Goal: Task Accomplishment & Management: Manage account settings

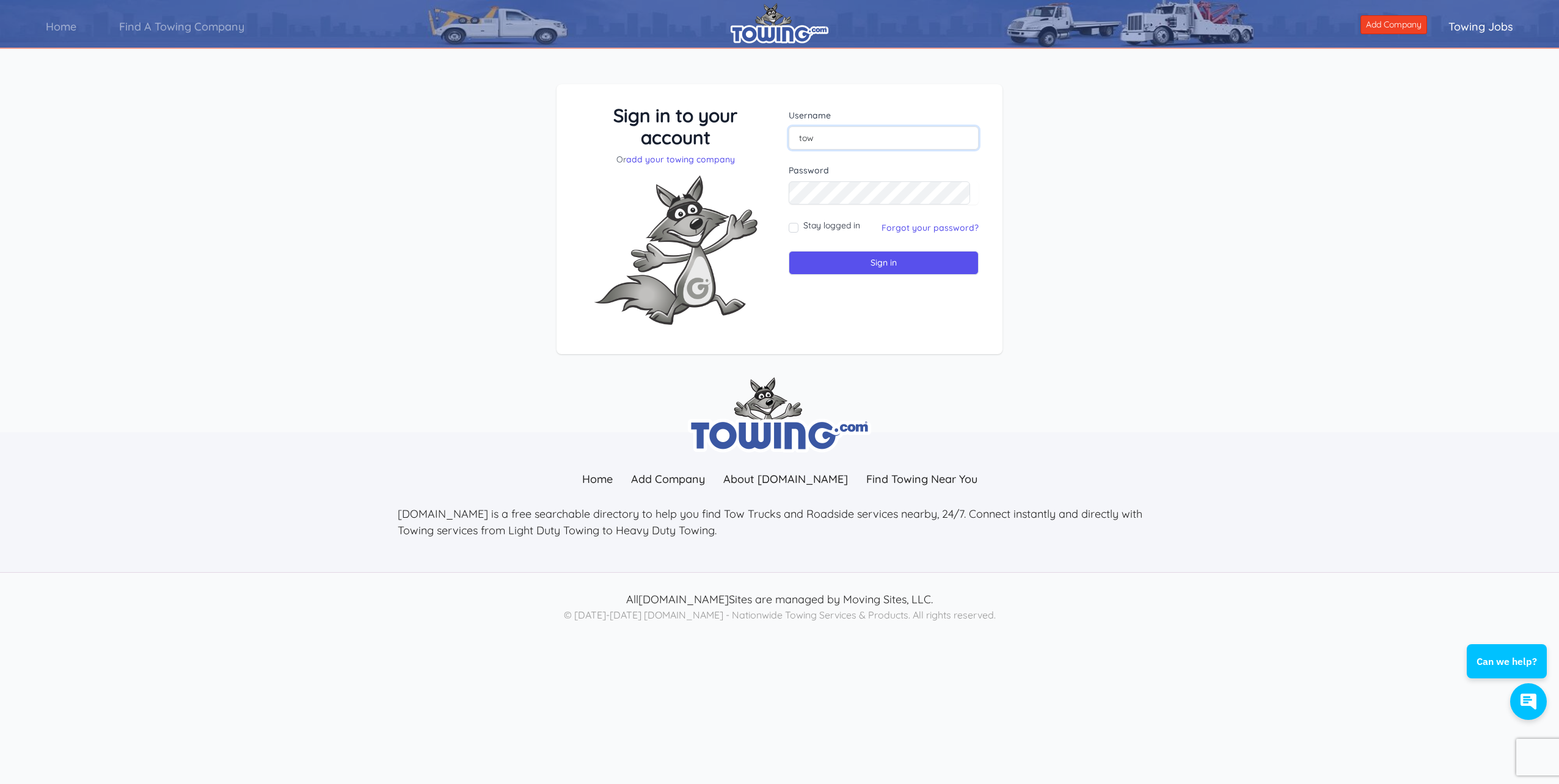
click at [846, 136] on input "tow" at bounding box center [883, 138] width 190 height 23
drag, startPoint x: 846, startPoint y: 136, endPoint x: 777, endPoint y: 141, distance: 69.2
click at [777, 141] on div "Sign in to your account Or add your towing company Username tow Password Sign in" at bounding box center [780, 219] width 417 height 230
type input "RAPIDTOW"
click at [797, 224] on input "Stay logged in" at bounding box center [793, 227] width 10 height 10
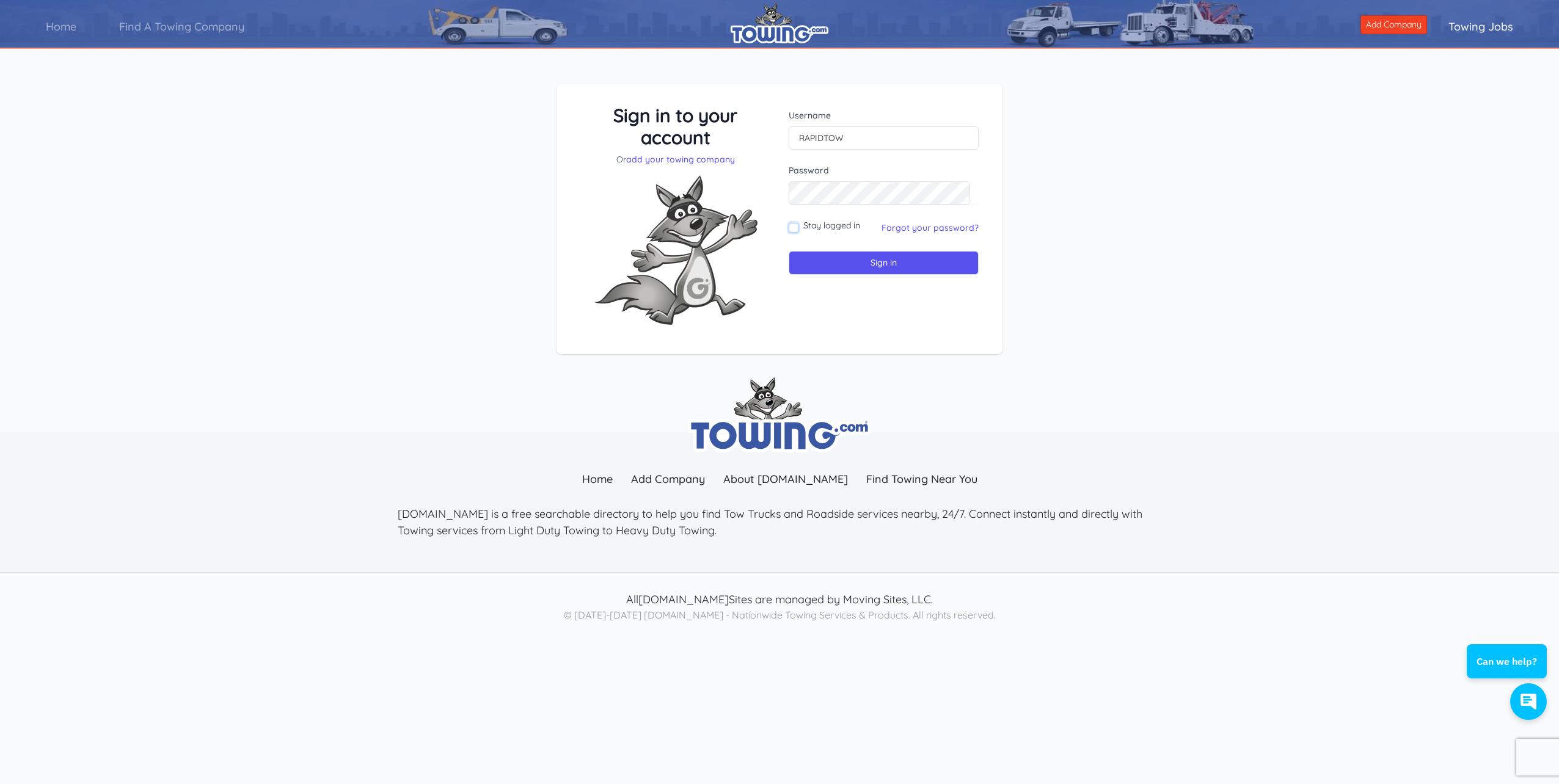
checkbox input "true"
click at [875, 265] on input "Sign in" at bounding box center [883, 263] width 190 height 24
click at [823, 135] on input "text" at bounding box center [883, 138] width 190 height 23
type input "rapidtow@optonline.net"
click at [896, 253] on input "Sign in" at bounding box center [883, 263] width 190 height 24
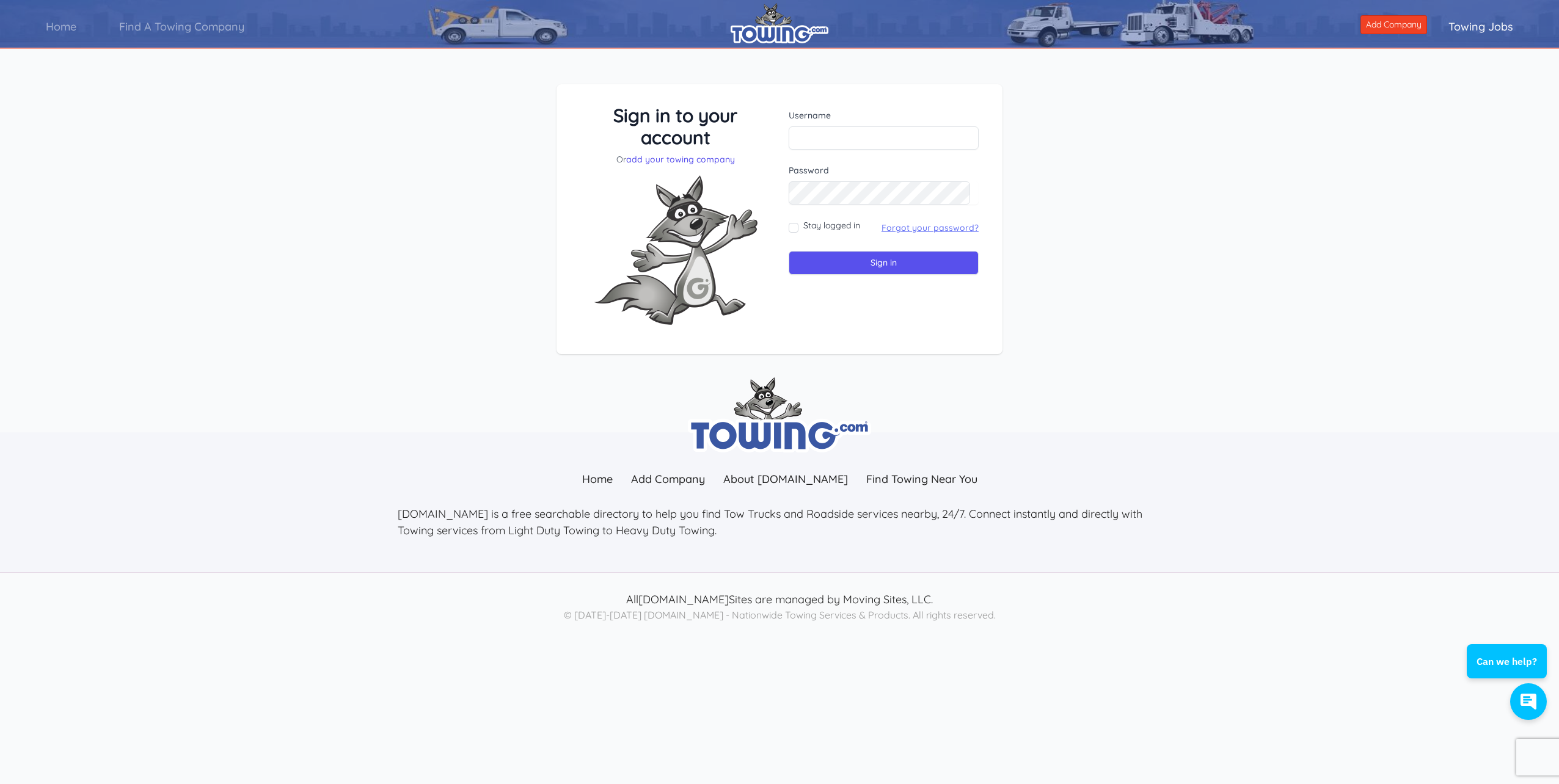
click at [916, 231] on link "Forgot your password?" at bounding box center [929, 227] width 97 height 11
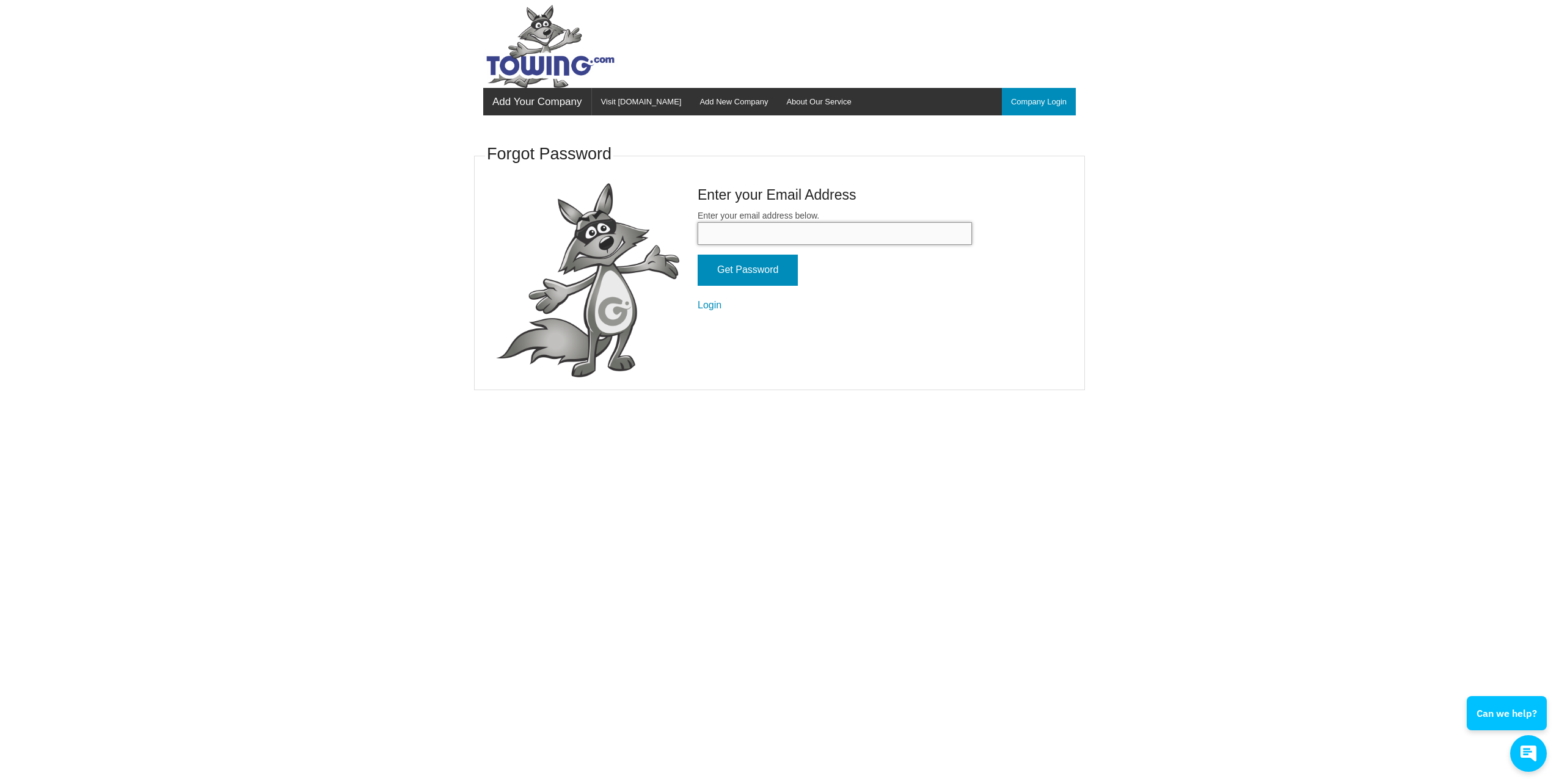
click at [916, 231] on input "Enter your email address below." at bounding box center [834, 233] width 274 height 23
type input "rapidtow@optonline.net"
click at [774, 273] on input "Get Password" at bounding box center [748, 269] width 100 height 31
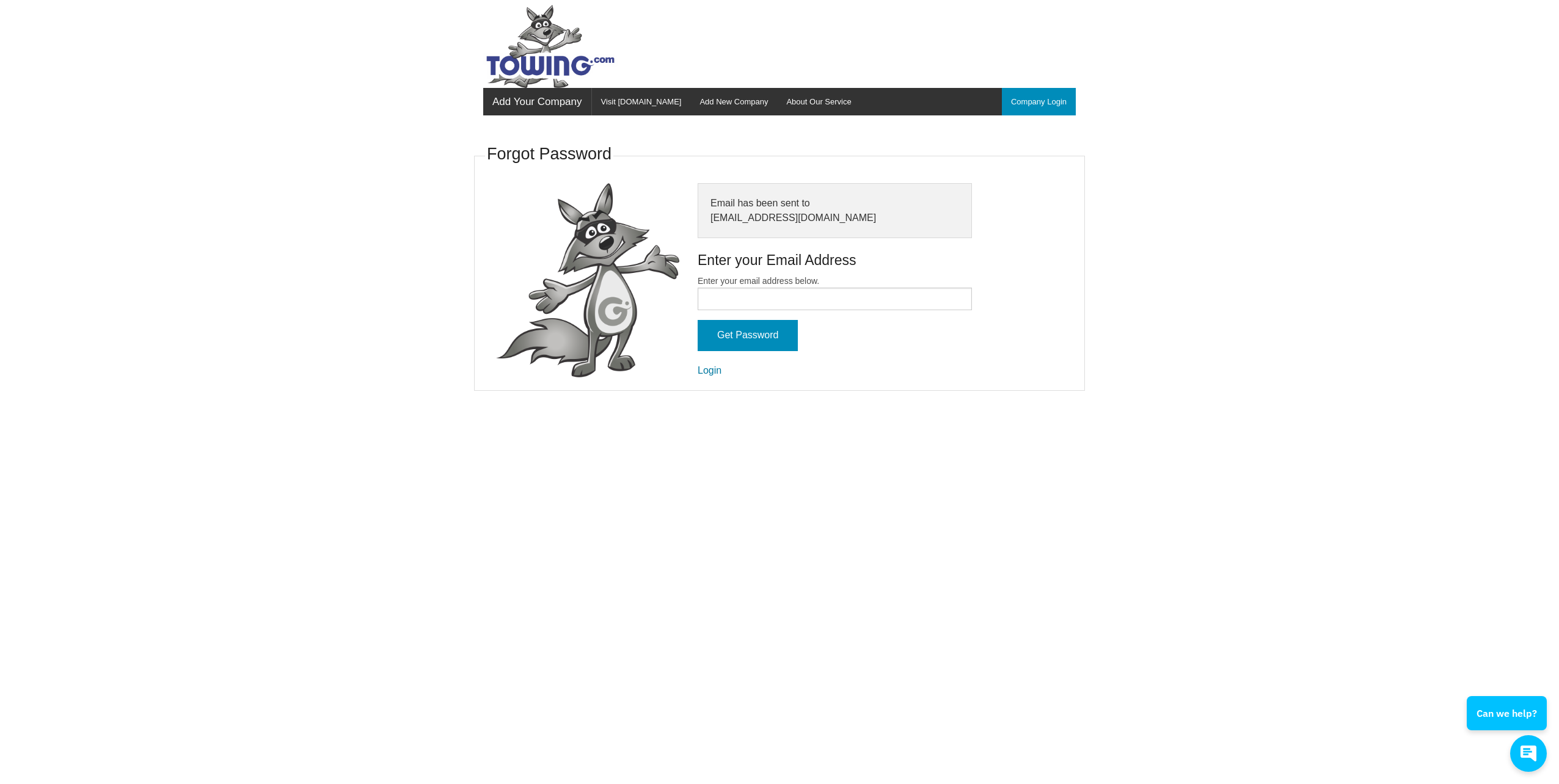
click at [715, 372] on link "Login" at bounding box center [710, 370] width 24 height 10
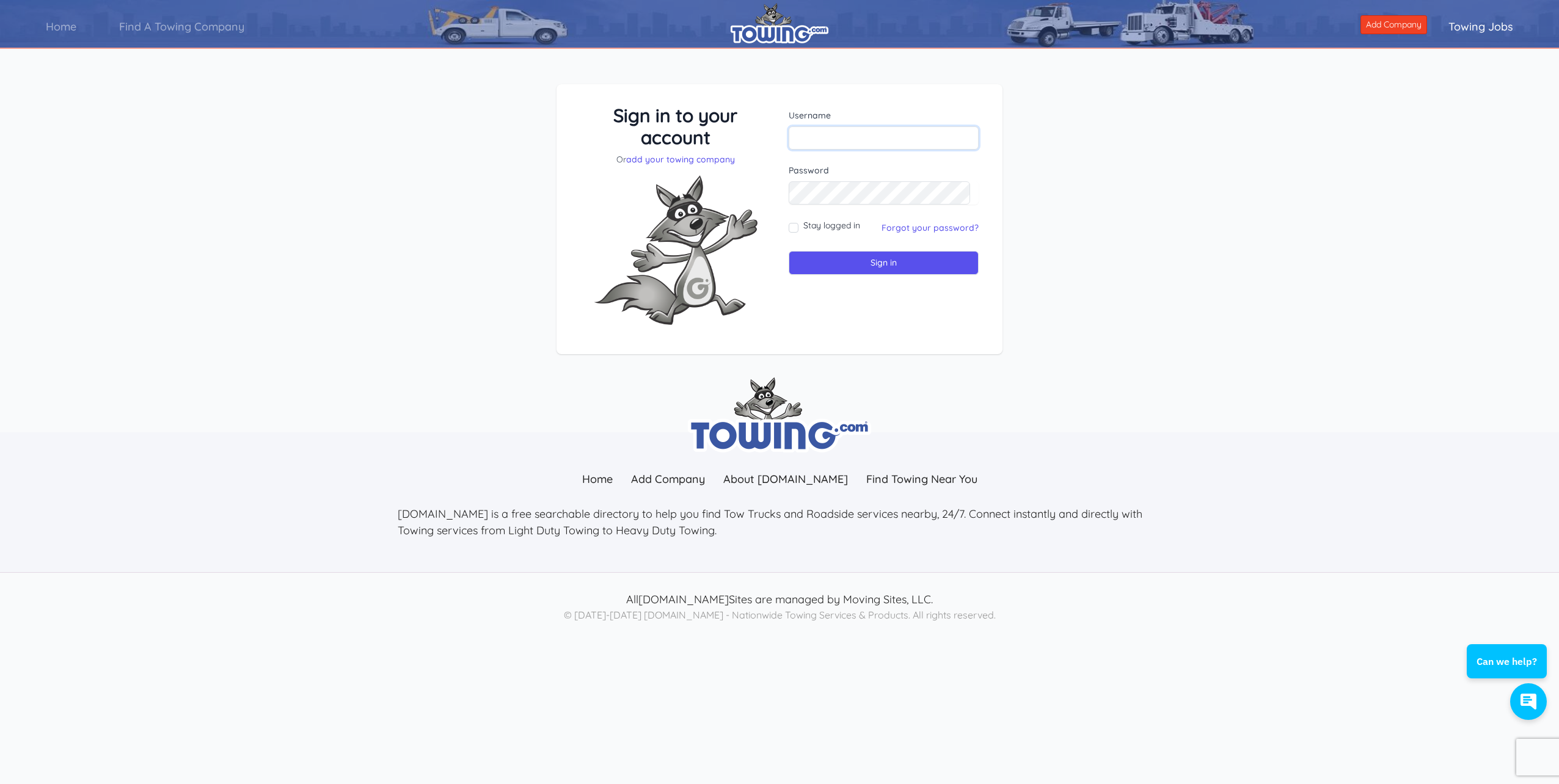
click at [828, 129] on input "text" at bounding box center [883, 138] width 190 height 23
type input "tow"
click at [793, 228] on input "Stay logged in" at bounding box center [793, 227] width 10 height 10
checkbox input "true"
click at [864, 266] on input "Sign in" at bounding box center [883, 263] width 190 height 24
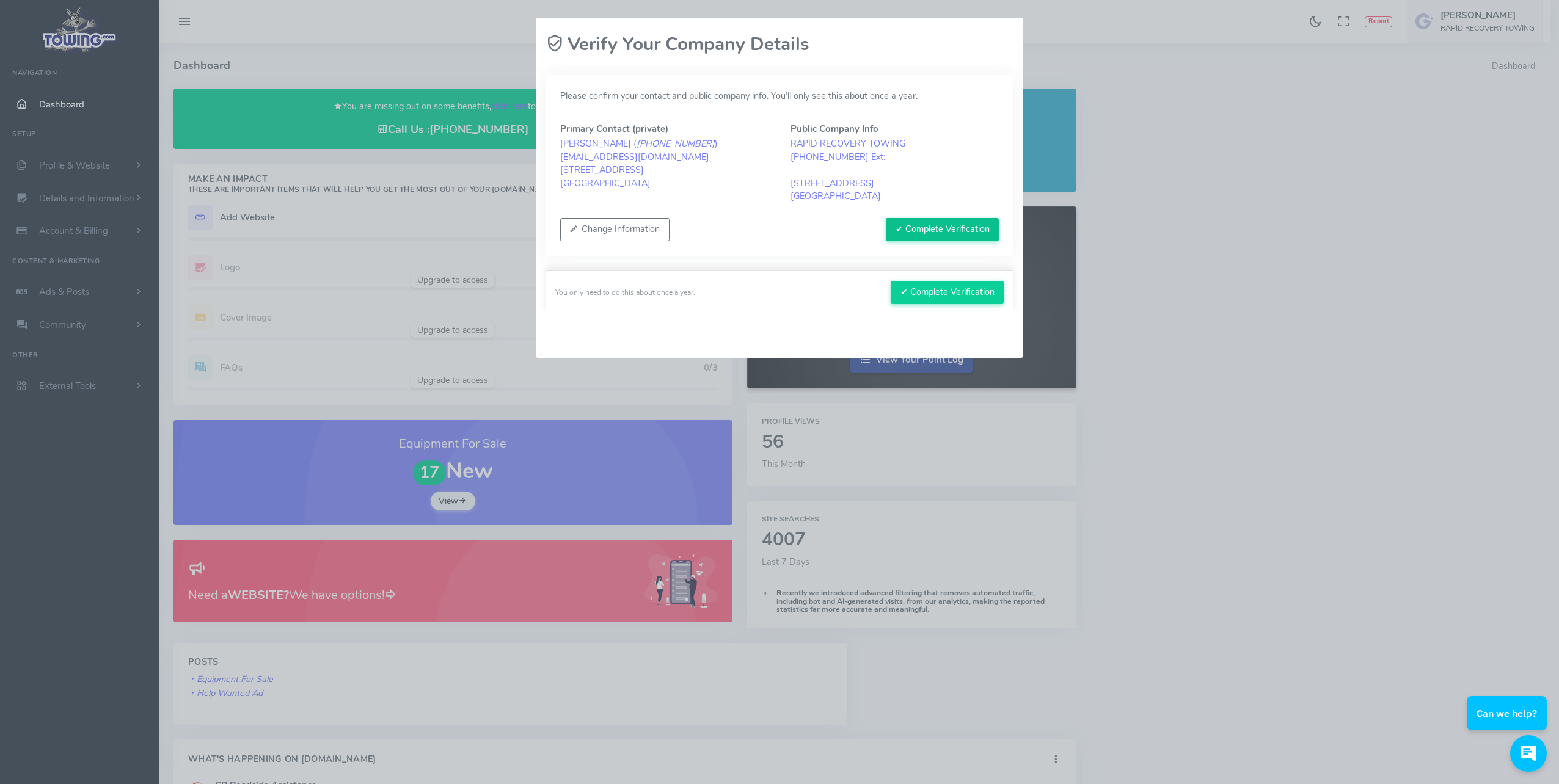
click at [945, 224] on button "✔ Complete Verification" at bounding box center [942, 229] width 113 height 23
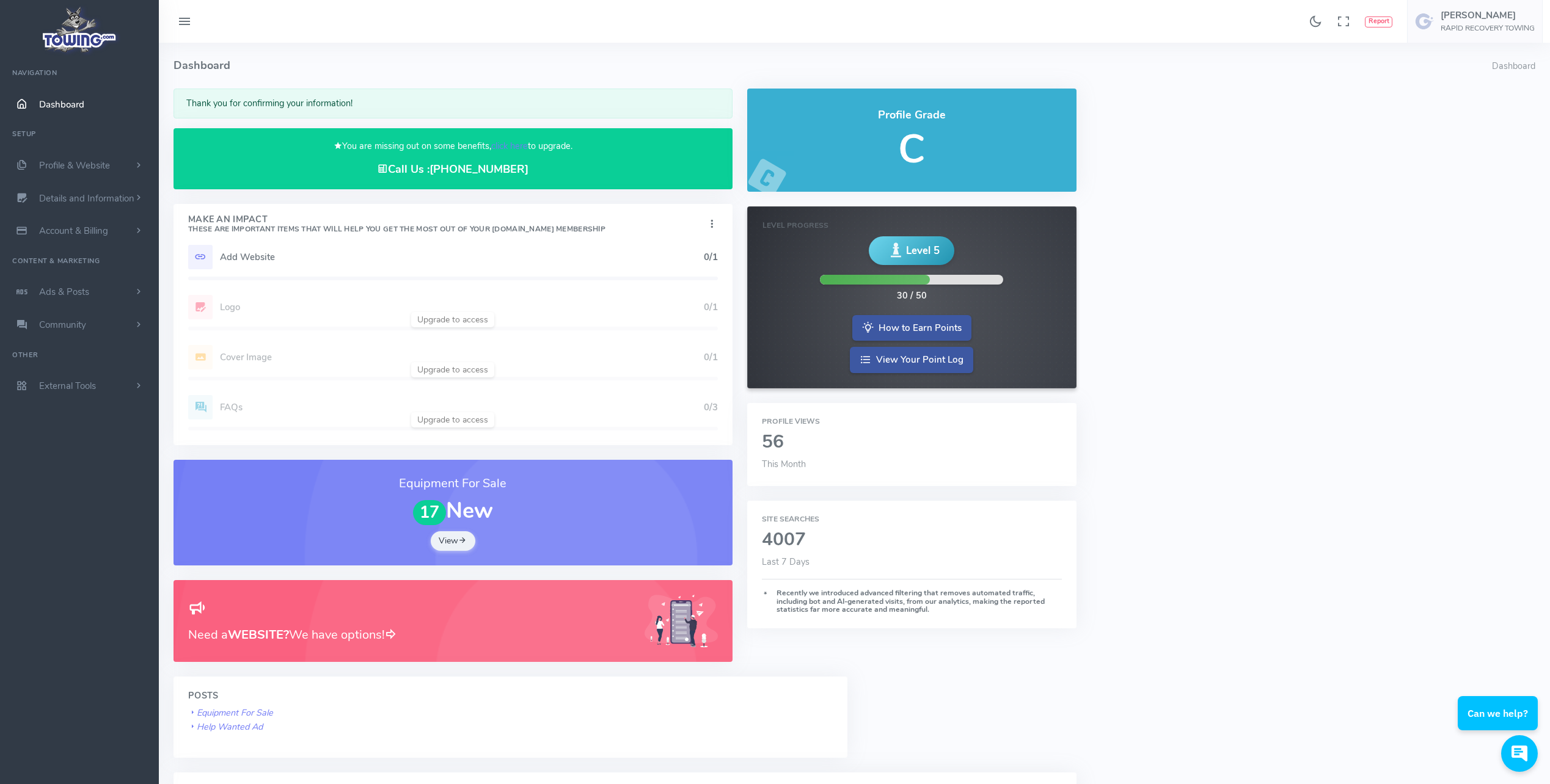
click at [272, 260] on h5 "Add Website" at bounding box center [461, 257] width 484 height 10
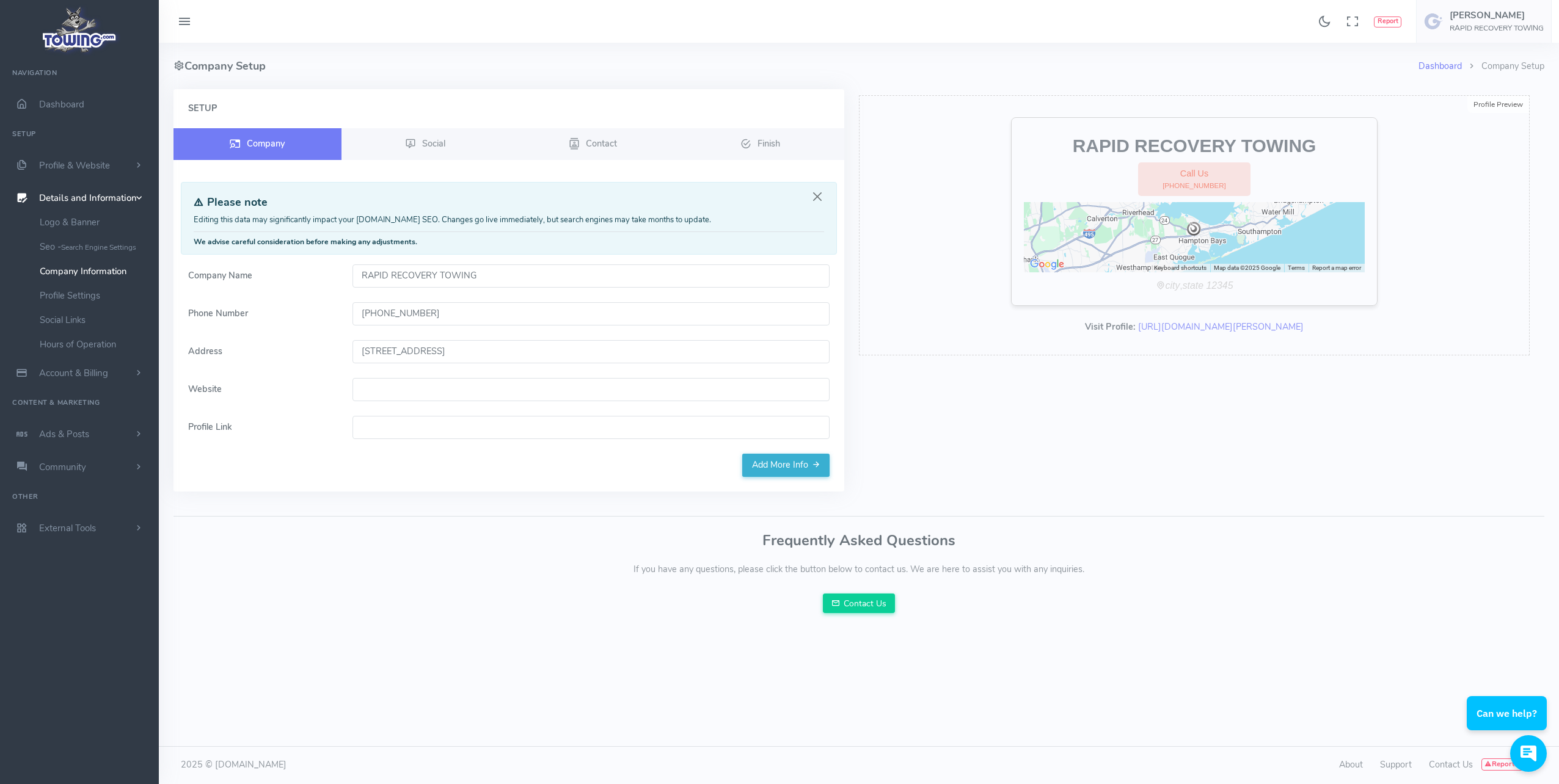
click at [399, 389] on input "Website" at bounding box center [591, 389] width 478 height 23
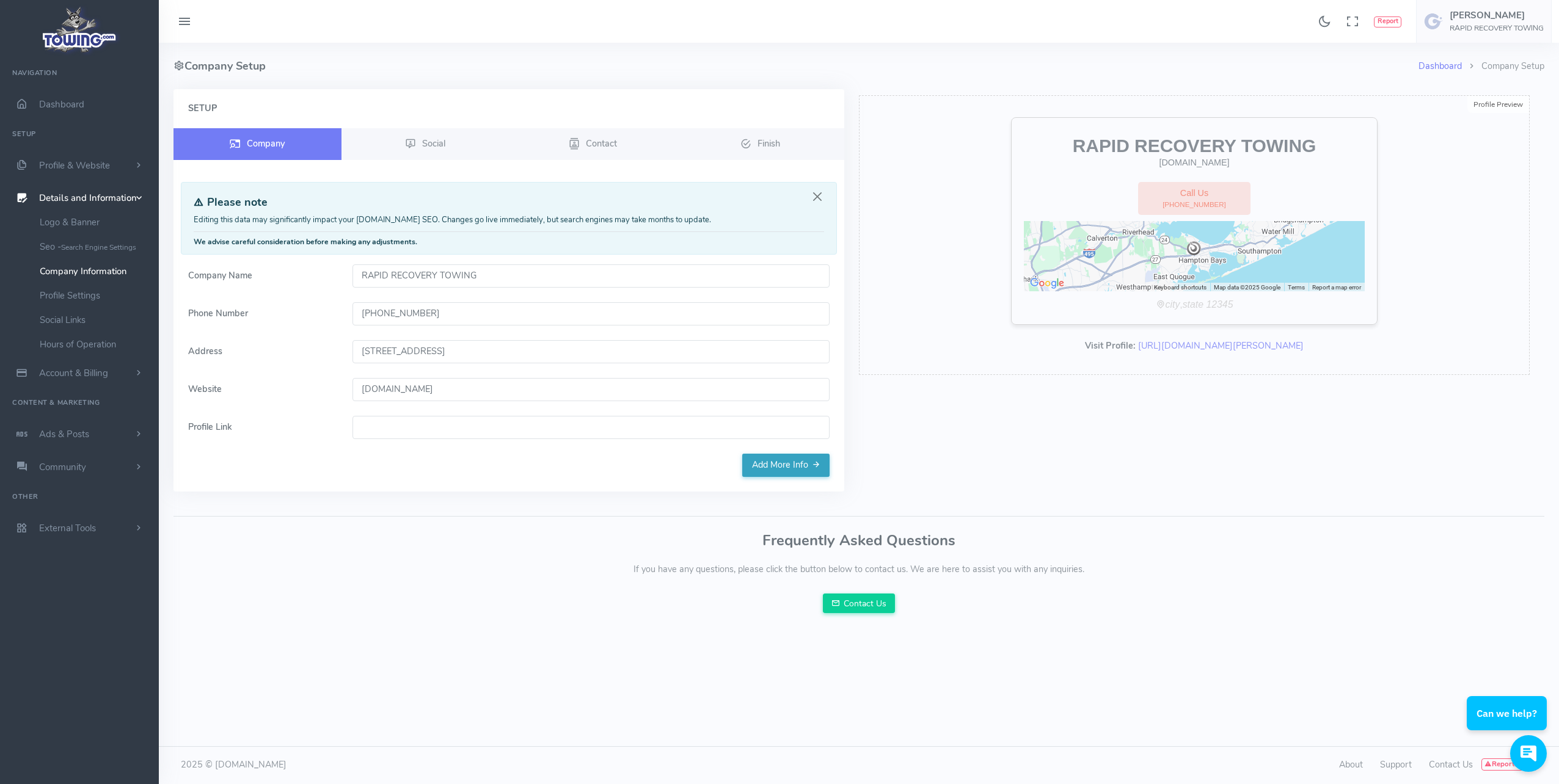
type input "[DOMAIN_NAME]"
click at [785, 463] on link "Add More Info" at bounding box center [786, 465] width 88 height 23
